Goal: Transaction & Acquisition: Book appointment/travel/reservation

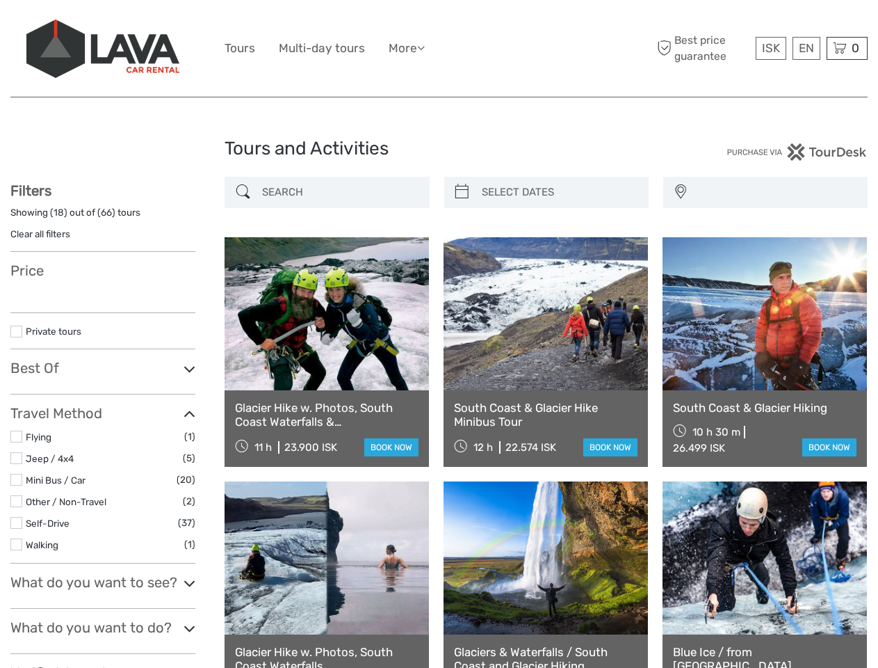
select select
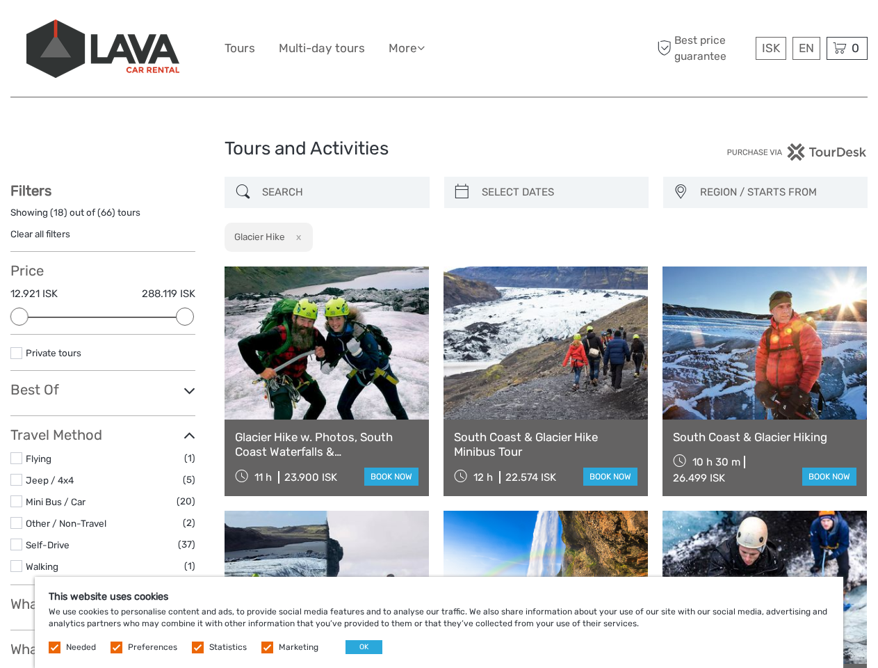
click at [439, 49] on ul "Tours Multi-day tours More Food & drink Travel Articles Back to [GEOGRAPHIC_DAT…" at bounding box center [335, 48] width 221 height 20
click at [408, 48] on link "More" at bounding box center [407, 48] width 36 height 20
click at [425, 47] on icon at bounding box center [421, 48] width 8 height 12
click at [770, 48] on span "ISK" at bounding box center [771, 48] width 18 height 14
click at [806, 48] on div "EN English Español Deutsch" at bounding box center [807, 48] width 28 height 23
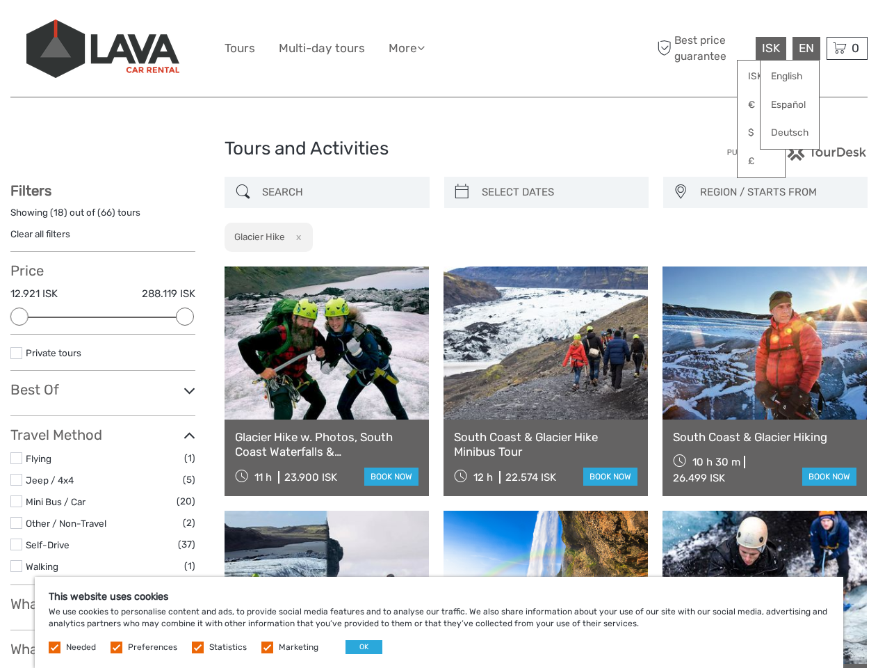
click at [847, 48] on div "0 Items Total 0 ISK Checkout The shopping cart is empty." at bounding box center [847, 48] width 41 height 23
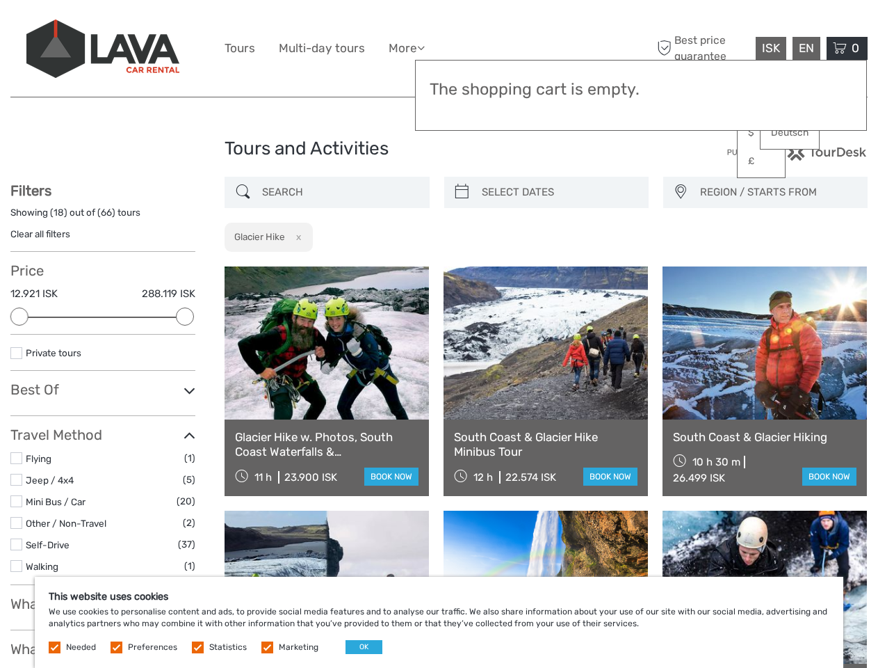
click at [19, 316] on div at bounding box center [19, 316] width 18 height 18
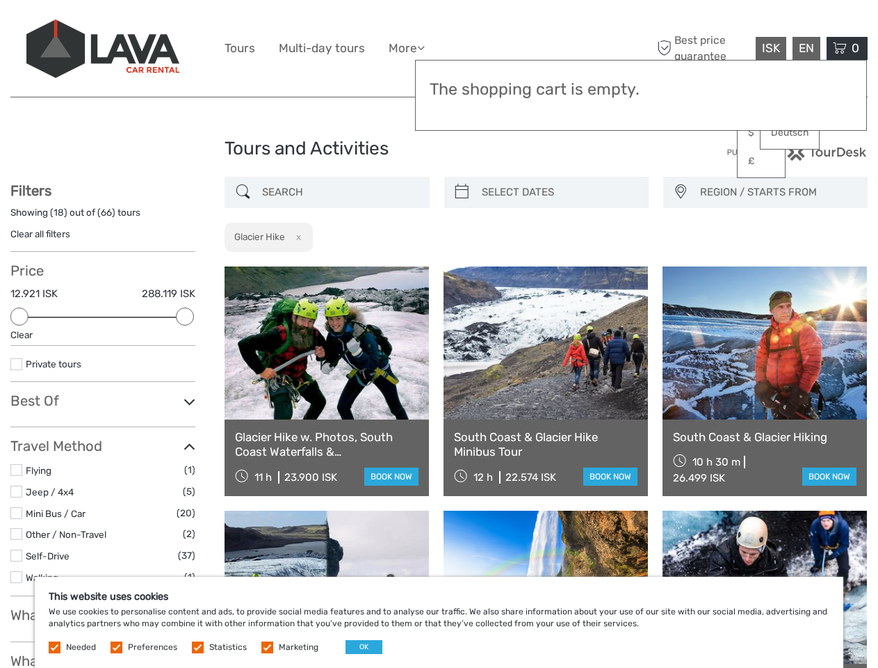
click at [185, 392] on icon at bounding box center [190, 401] width 12 height 19
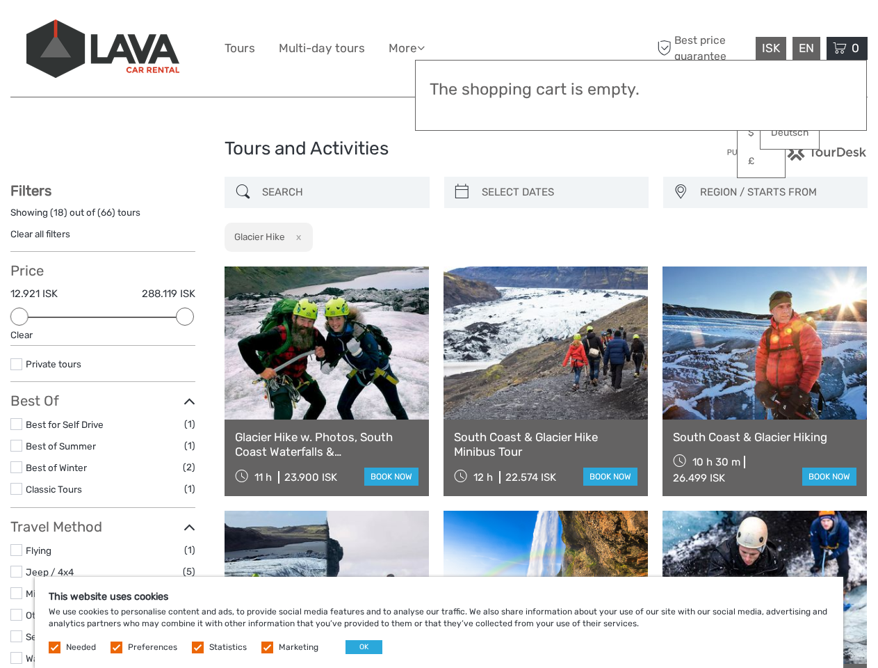
scroll to position [79, 0]
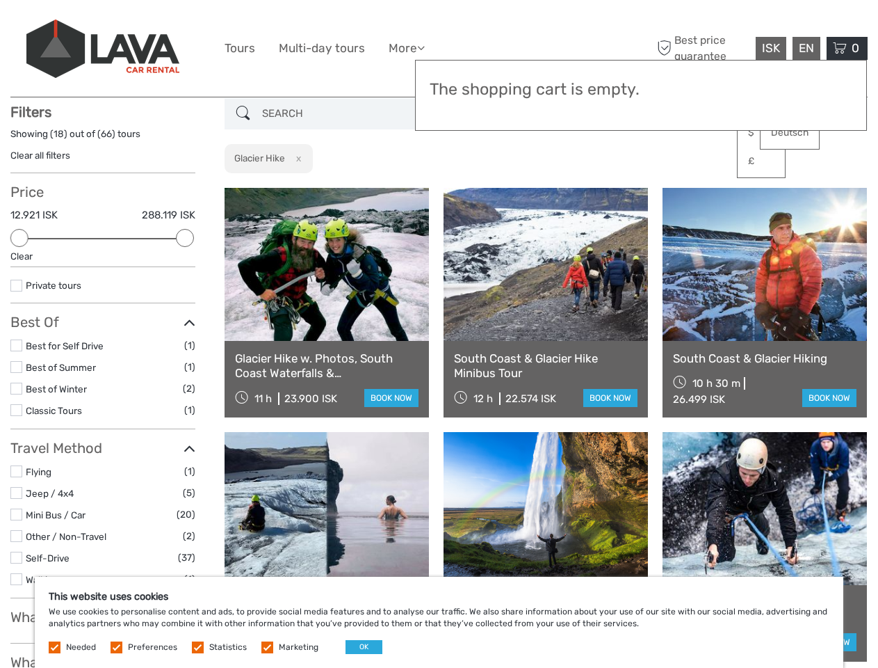
click at [462, 192] on link at bounding box center [546, 264] width 204 height 153
click at [558, 192] on link at bounding box center [546, 264] width 204 height 153
